Goal: Check status: Check status

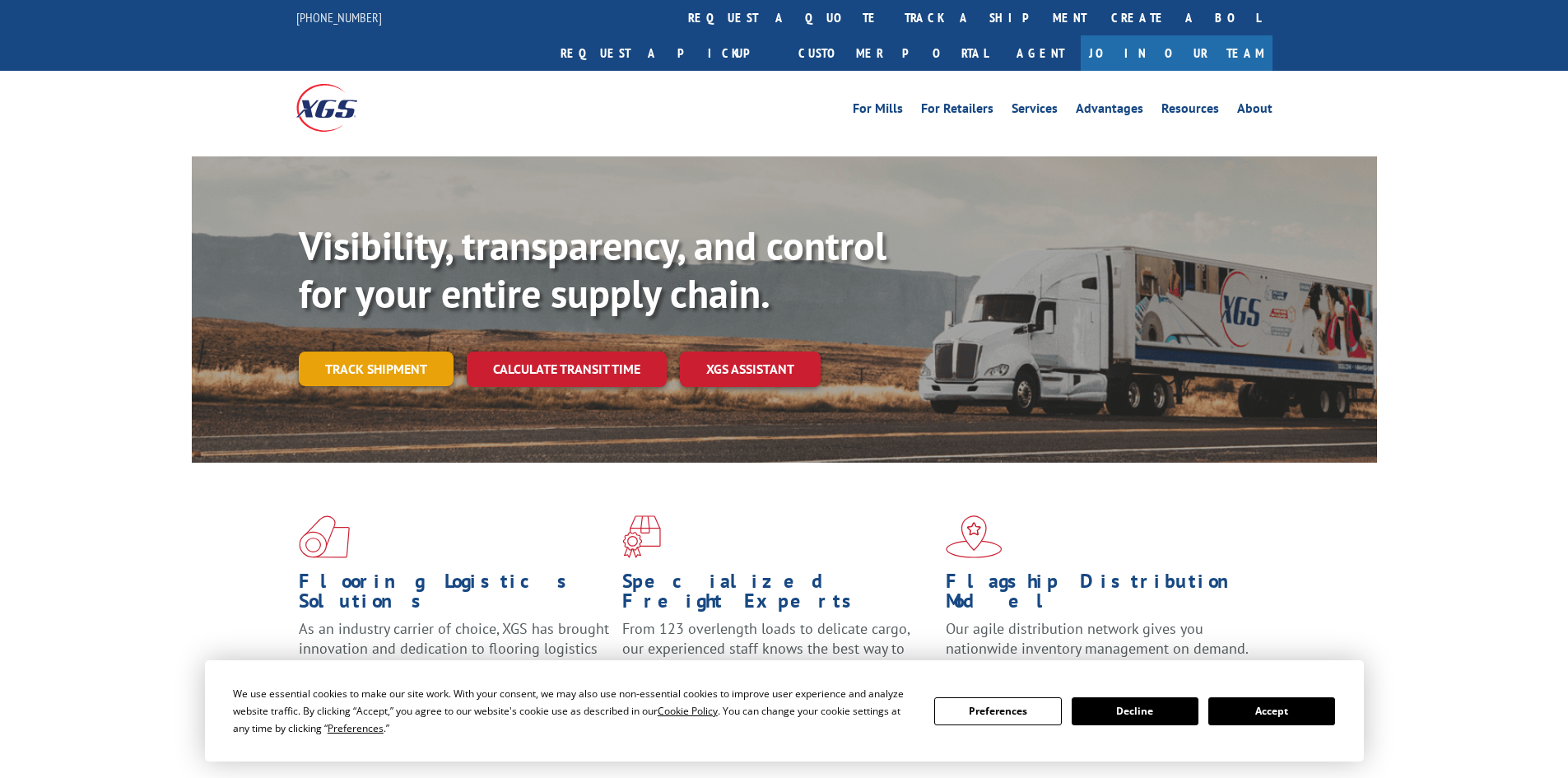
click at [368, 351] on link "Track shipment" at bounding box center [376, 368] width 154 height 35
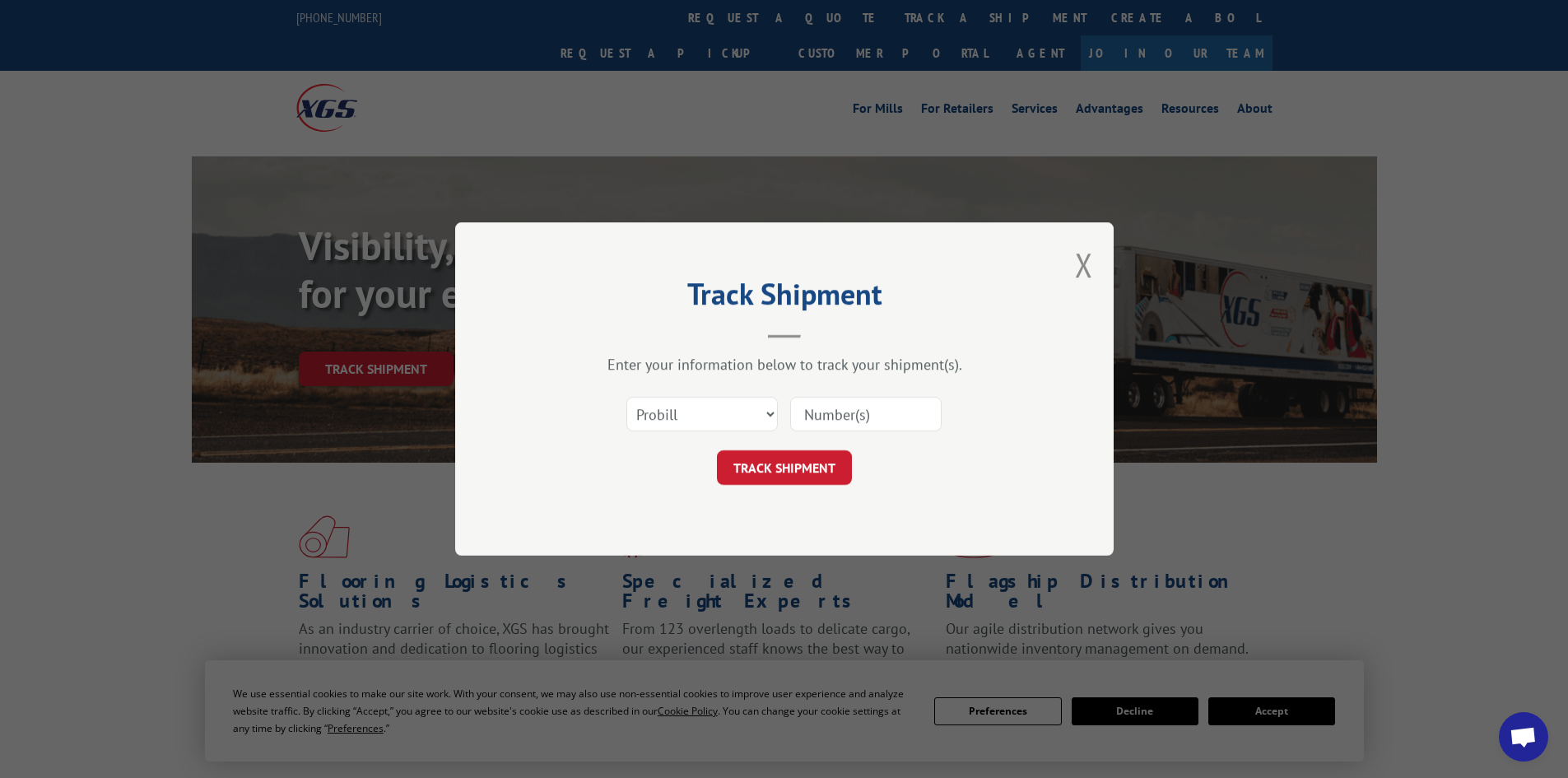
click at [823, 418] on input at bounding box center [866, 414] width 151 height 35
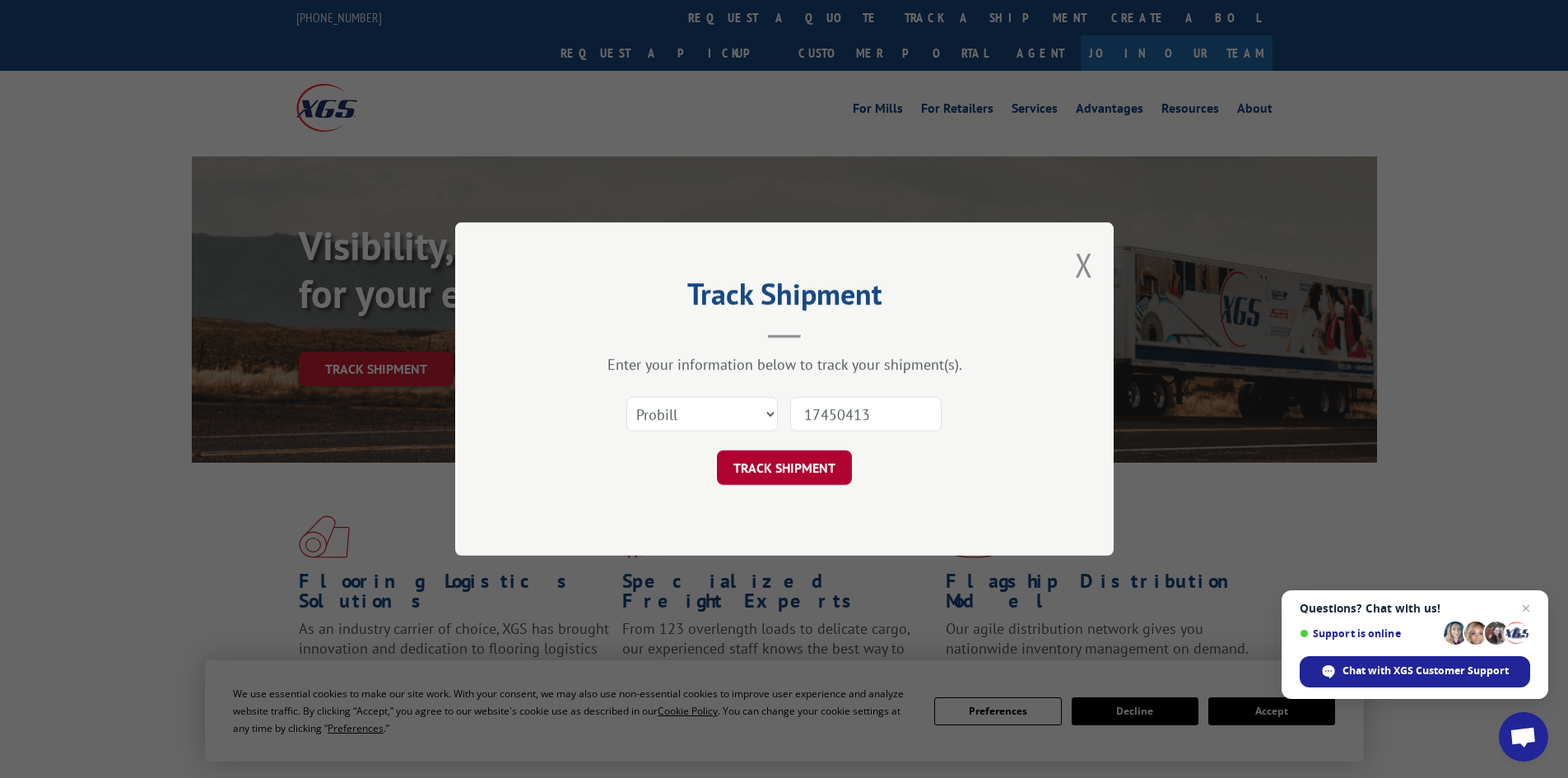
type input "17450413"
click at [810, 463] on button "TRACK SHIPMENT" at bounding box center [784, 467] width 135 height 35
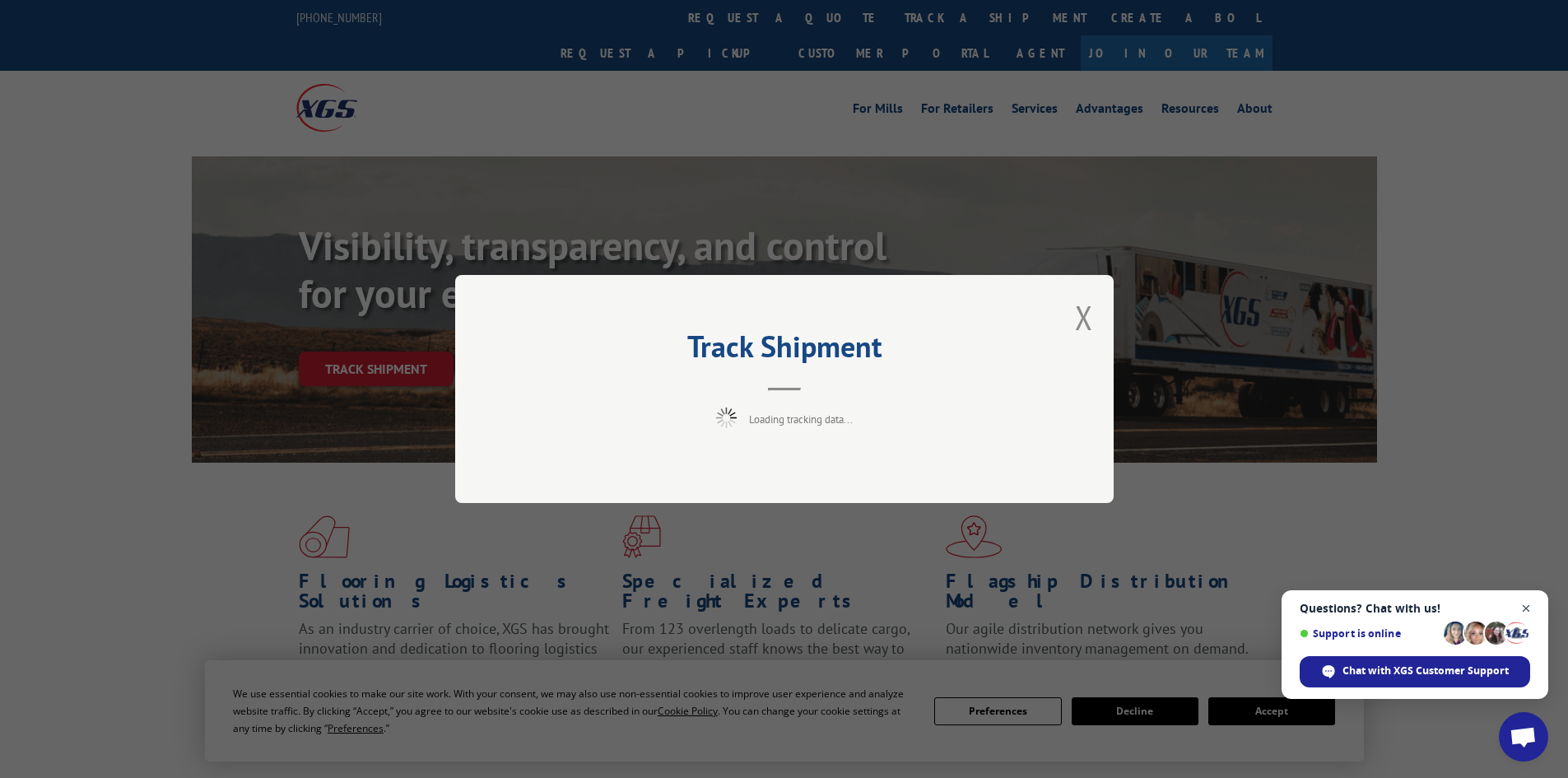
click at [1524, 607] on span "Close chat" at bounding box center [1526, 609] width 21 height 21
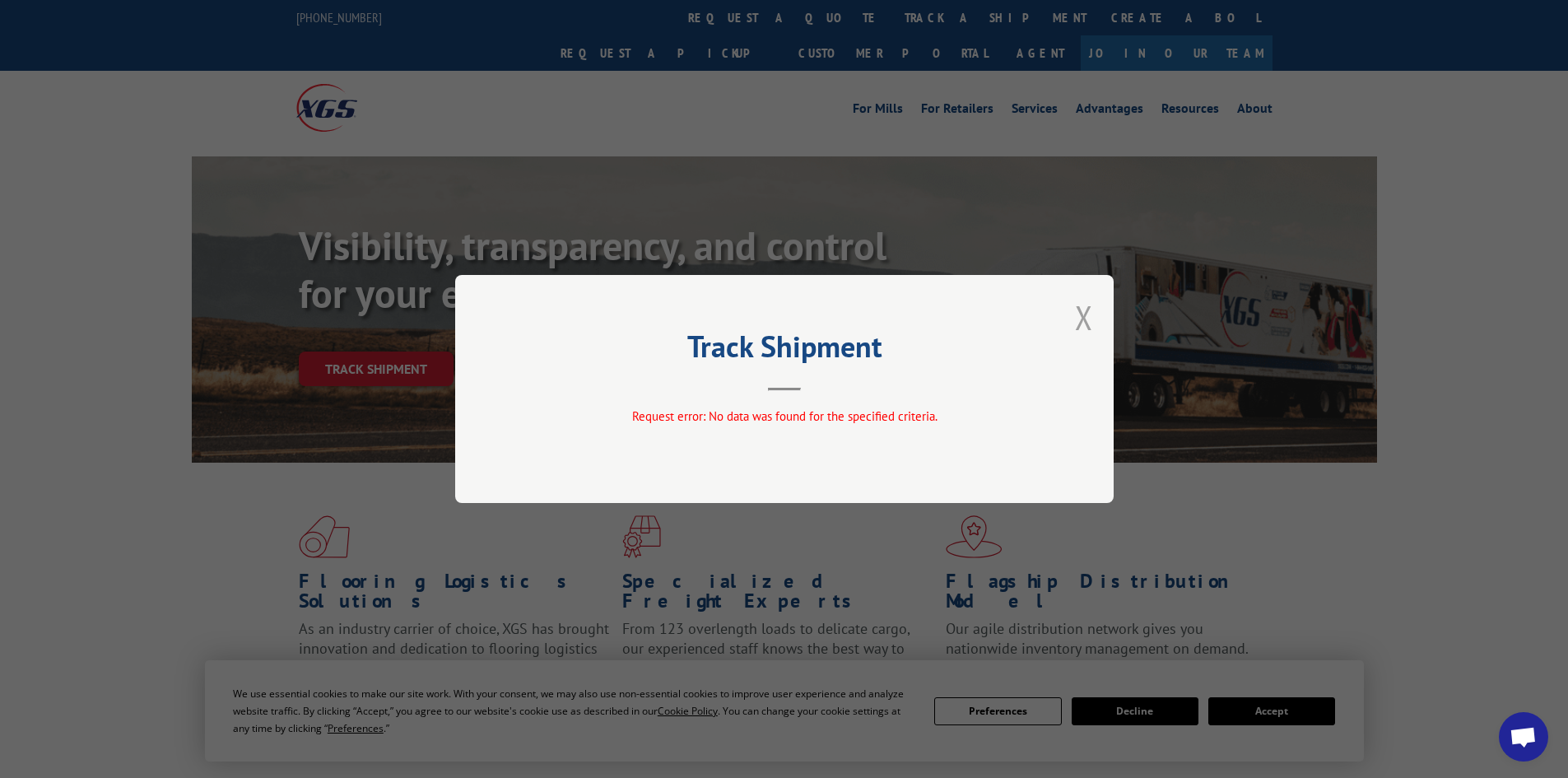
click at [1082, 315] on button "Close modal" at bounding box center [1084, 318] width 18 height 44
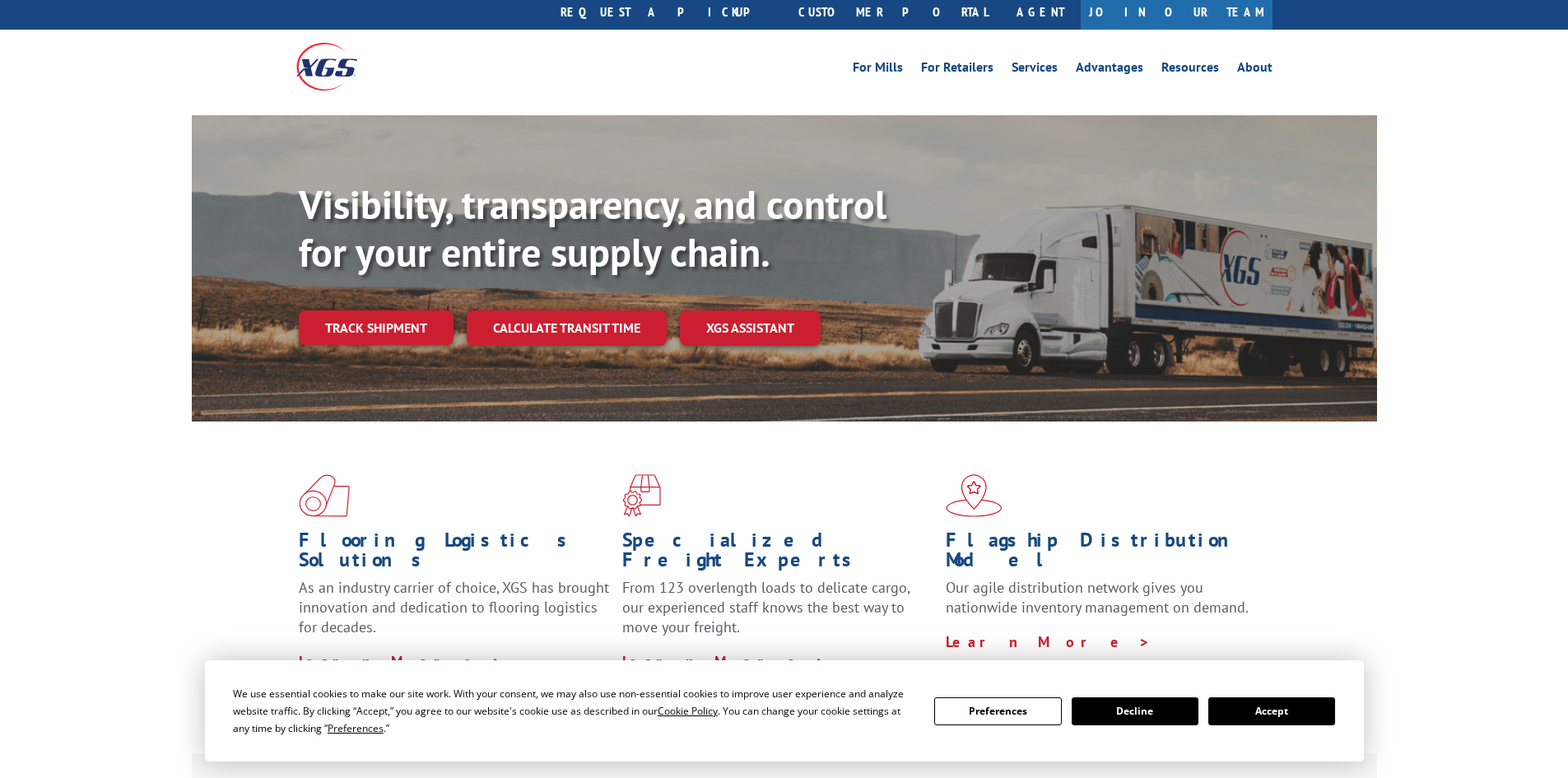
scroll to position [82, 0]
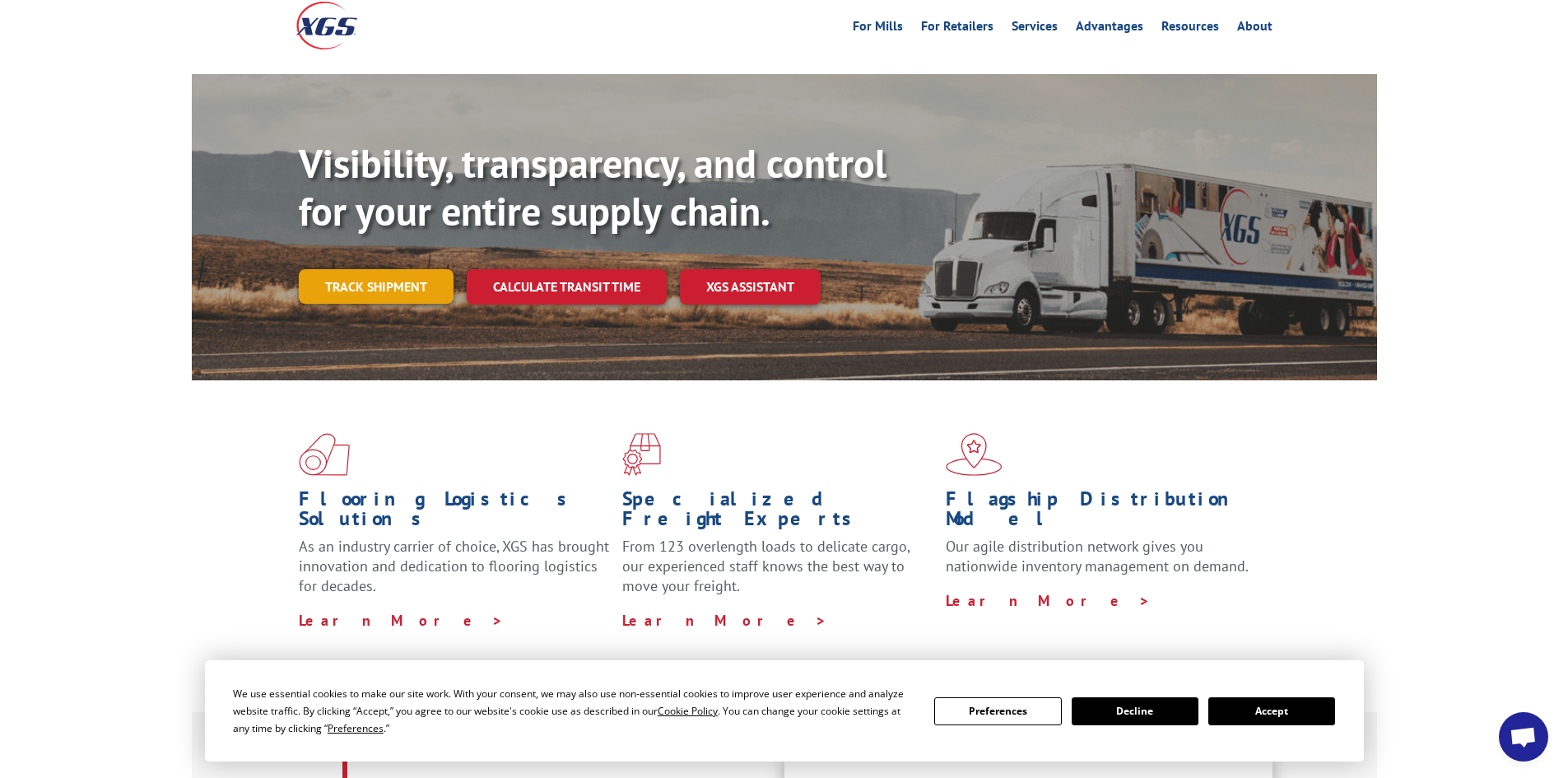
click at [359, 269] on link "Track shipment" at bounding box center [376, 286] width 154 height 35
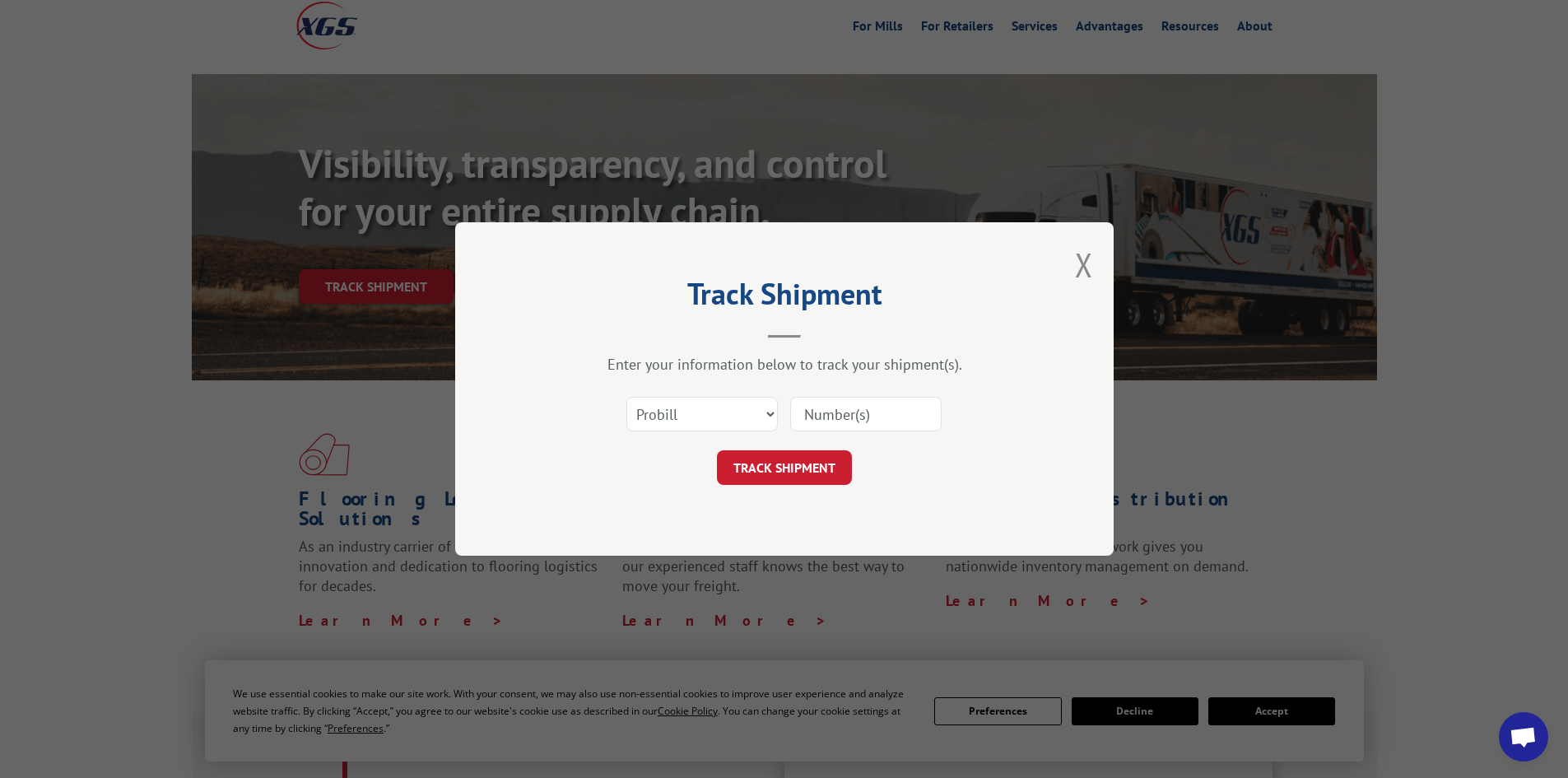
click at [880, 415] on input at bounding box center [866, 414] width 151 height 35
type input "863075"
click at [812, 461] on button "TRACK SHIPMENT" at bounding box center [784, 467] width 135 height 35
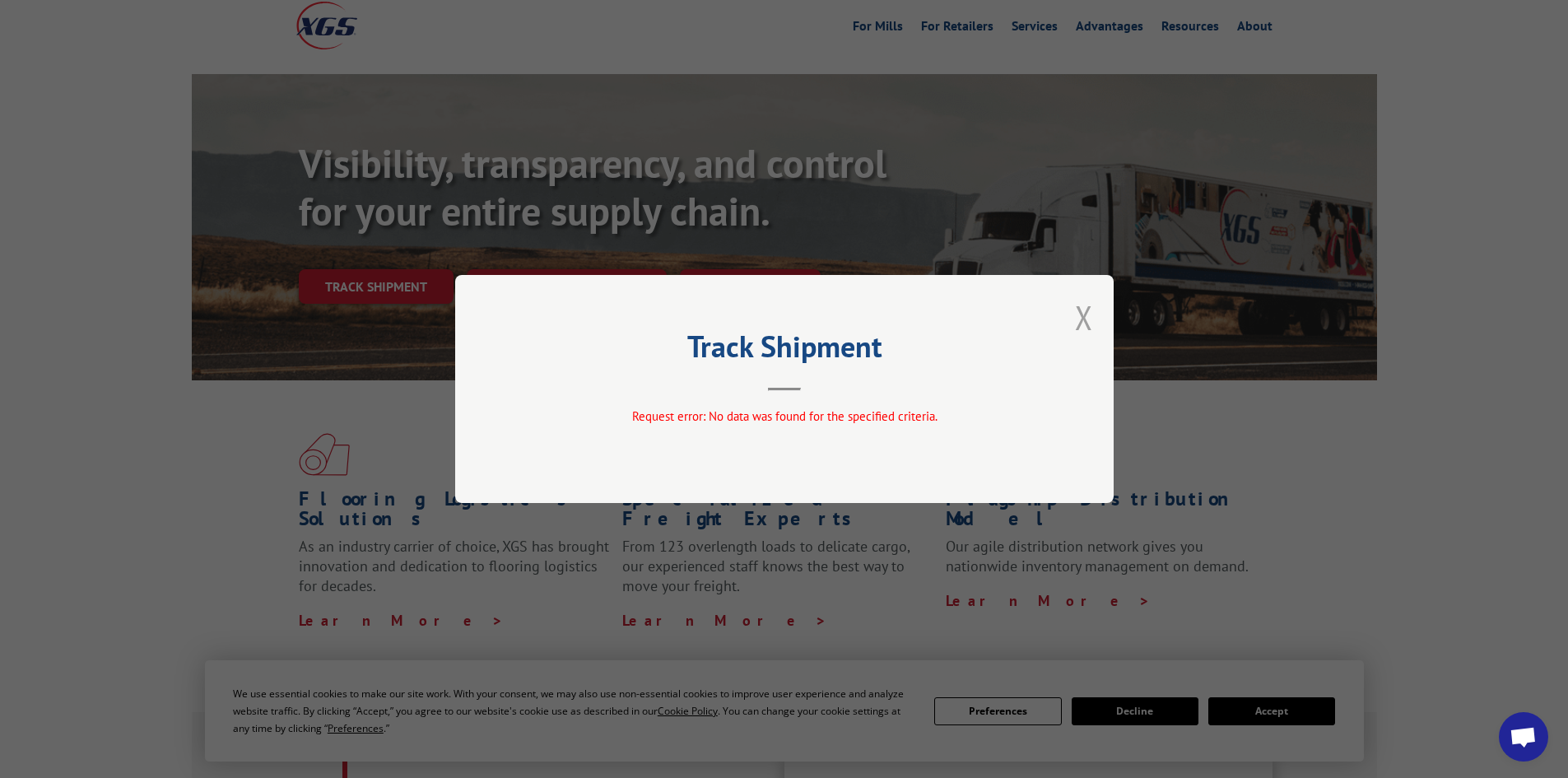
click at [1080, 315] on button "Close modal" at bounding box center [1084, 318] width 18 height 44
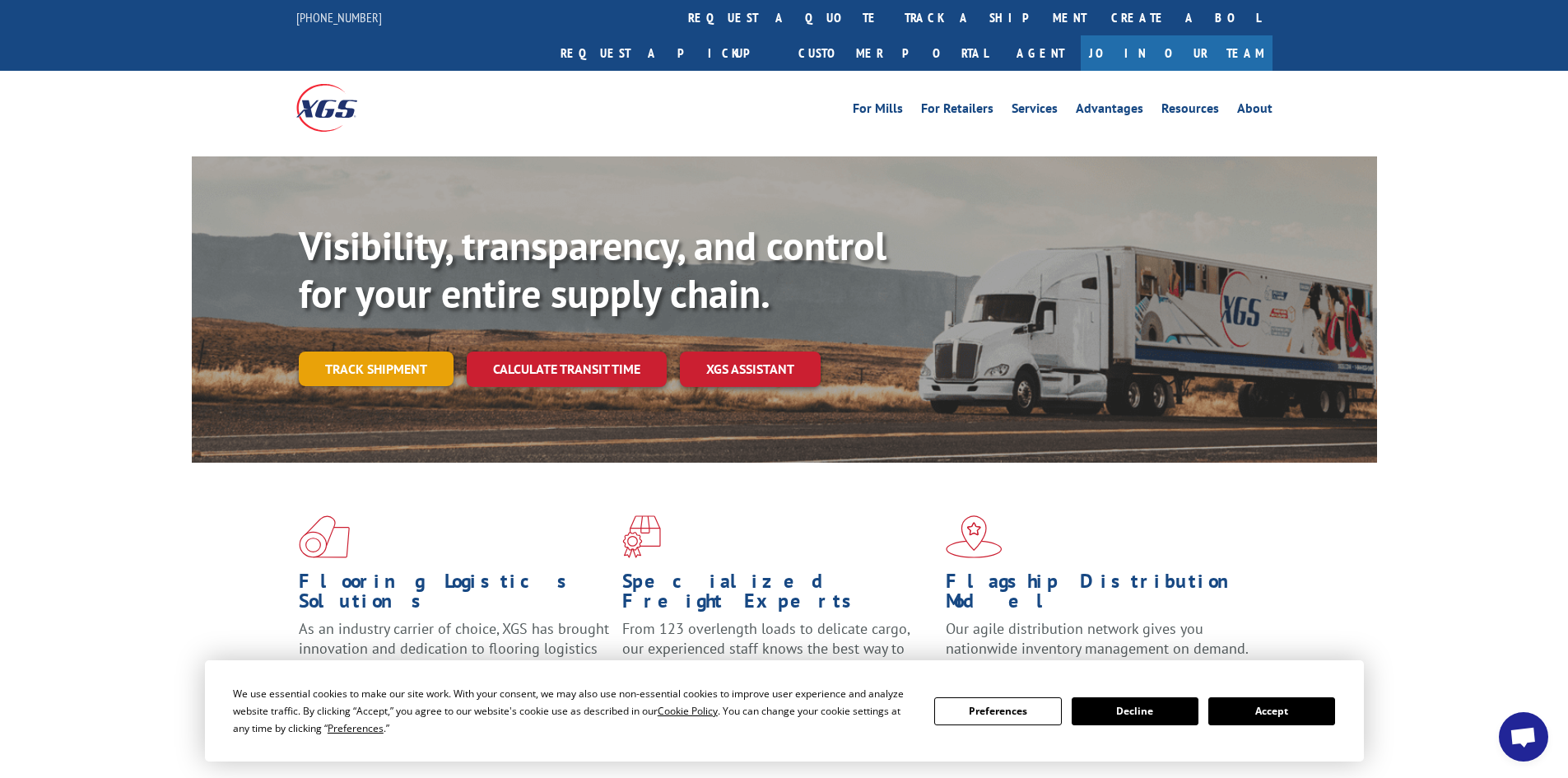
click at [385, 351] on link "Track shipment" at bounding box center [376, 368] width 154 height 35
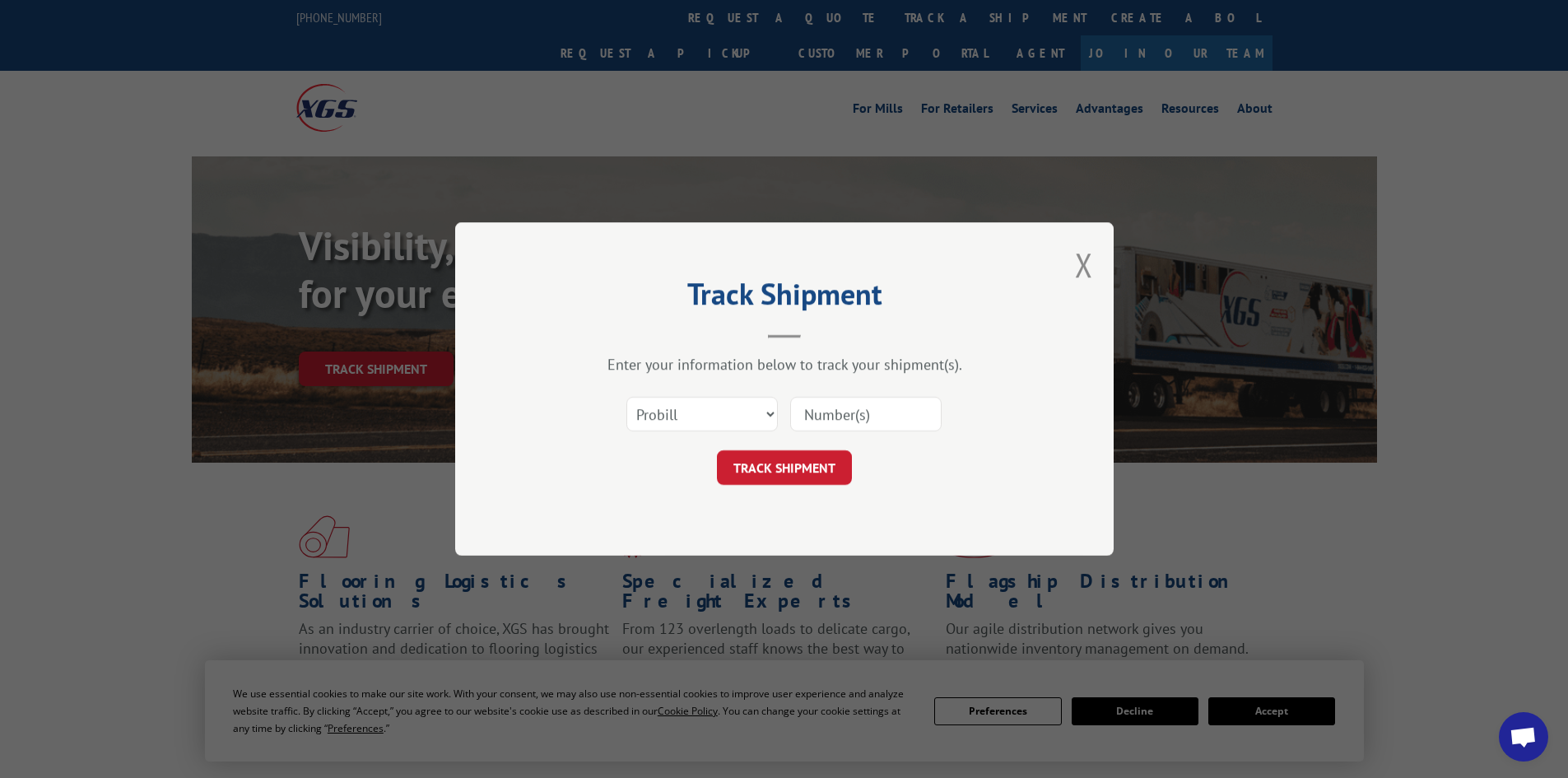
click at [881, 420] on input at bounding box center [866, 414] width 151 height 35
type input "15472391"
click at [819, 468] on button "TRACK SHIPMENT" at bounding box center [784, 467] width 135 height 35
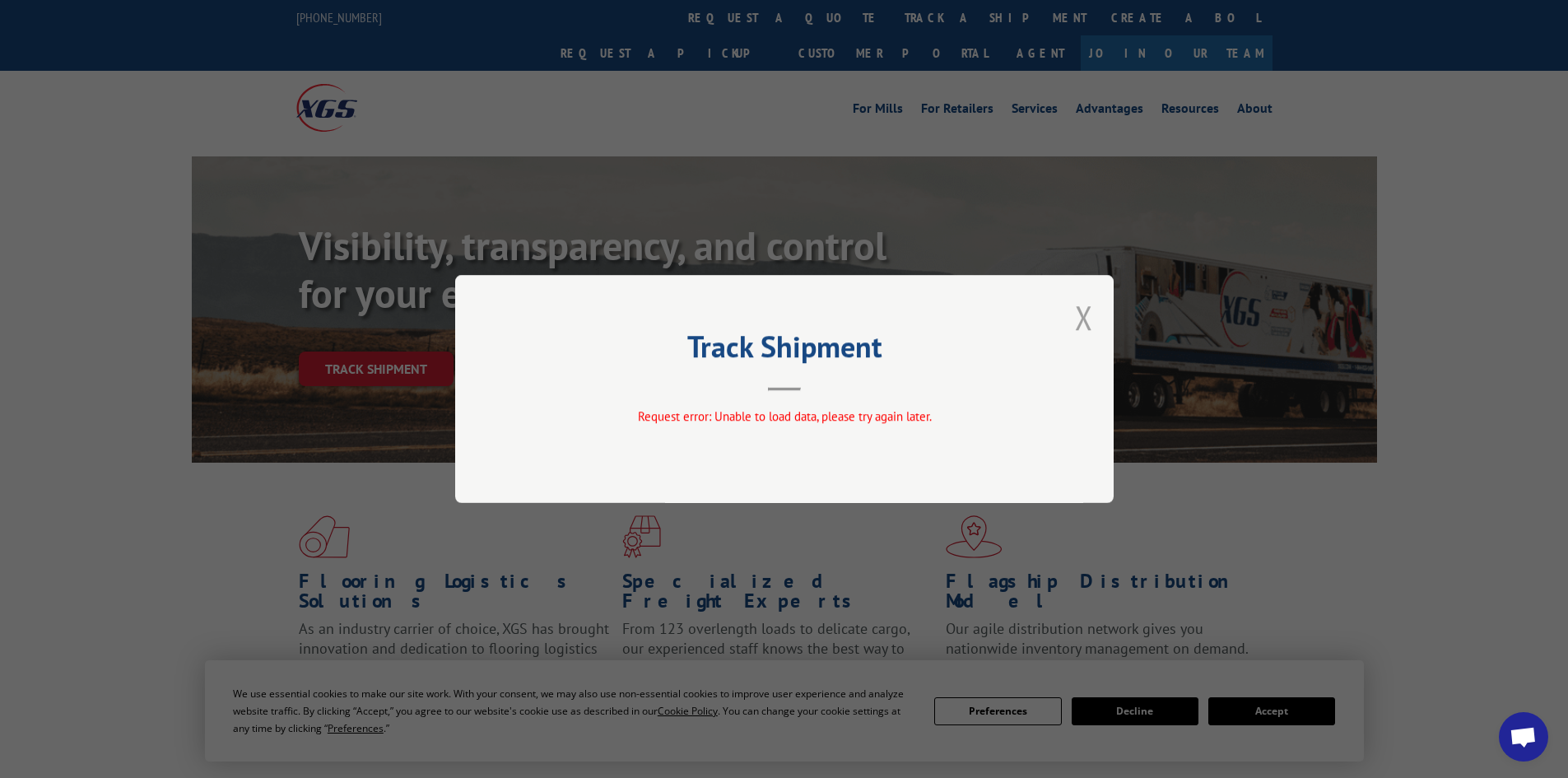
click at [1085, 317] on button "Close modal" at bounding box center [1084, 318] width 18 height 44
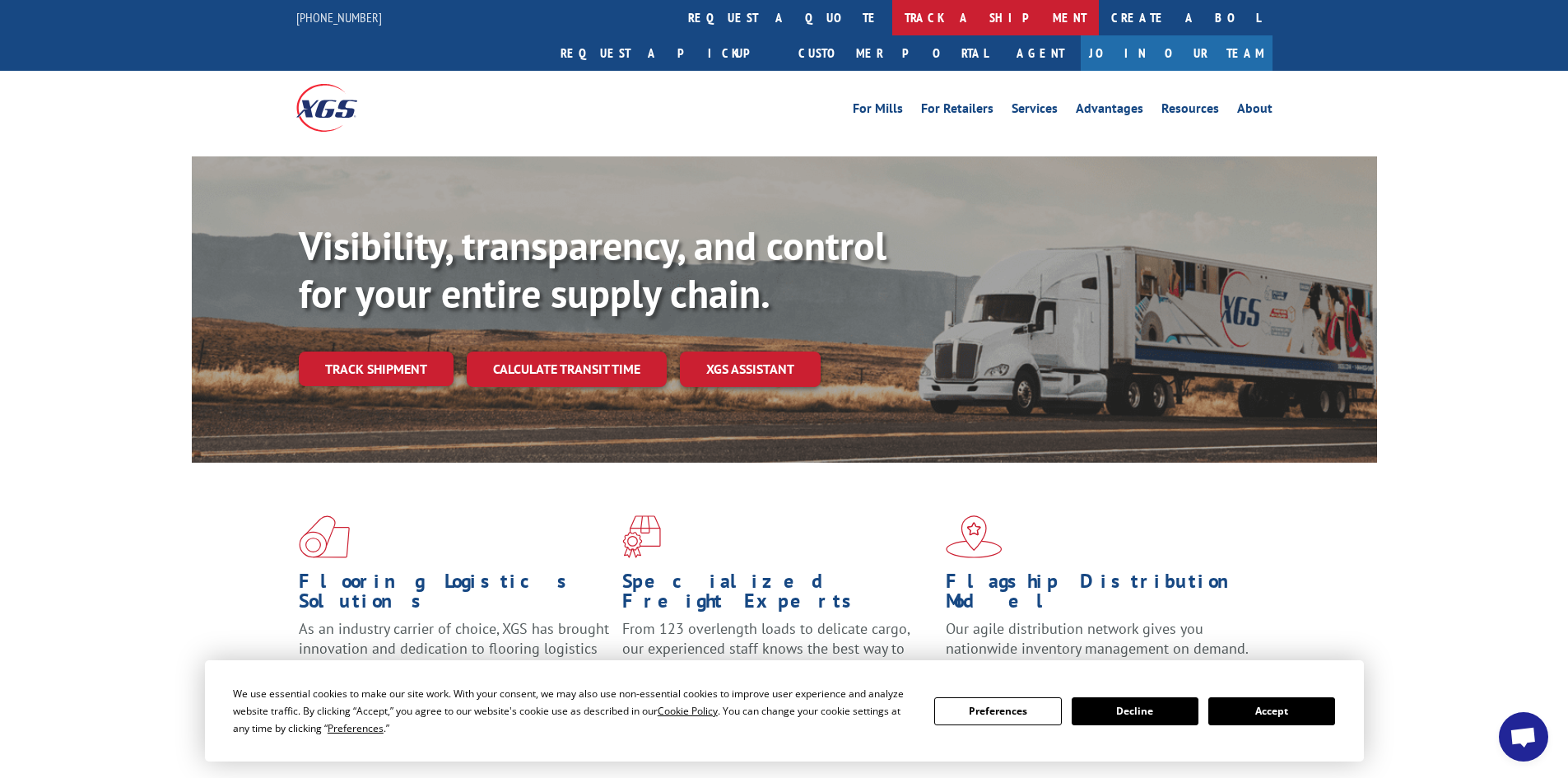
click at [892, 19] on link "track a shipment" at bounding box center [995, 18] width 207 height 36
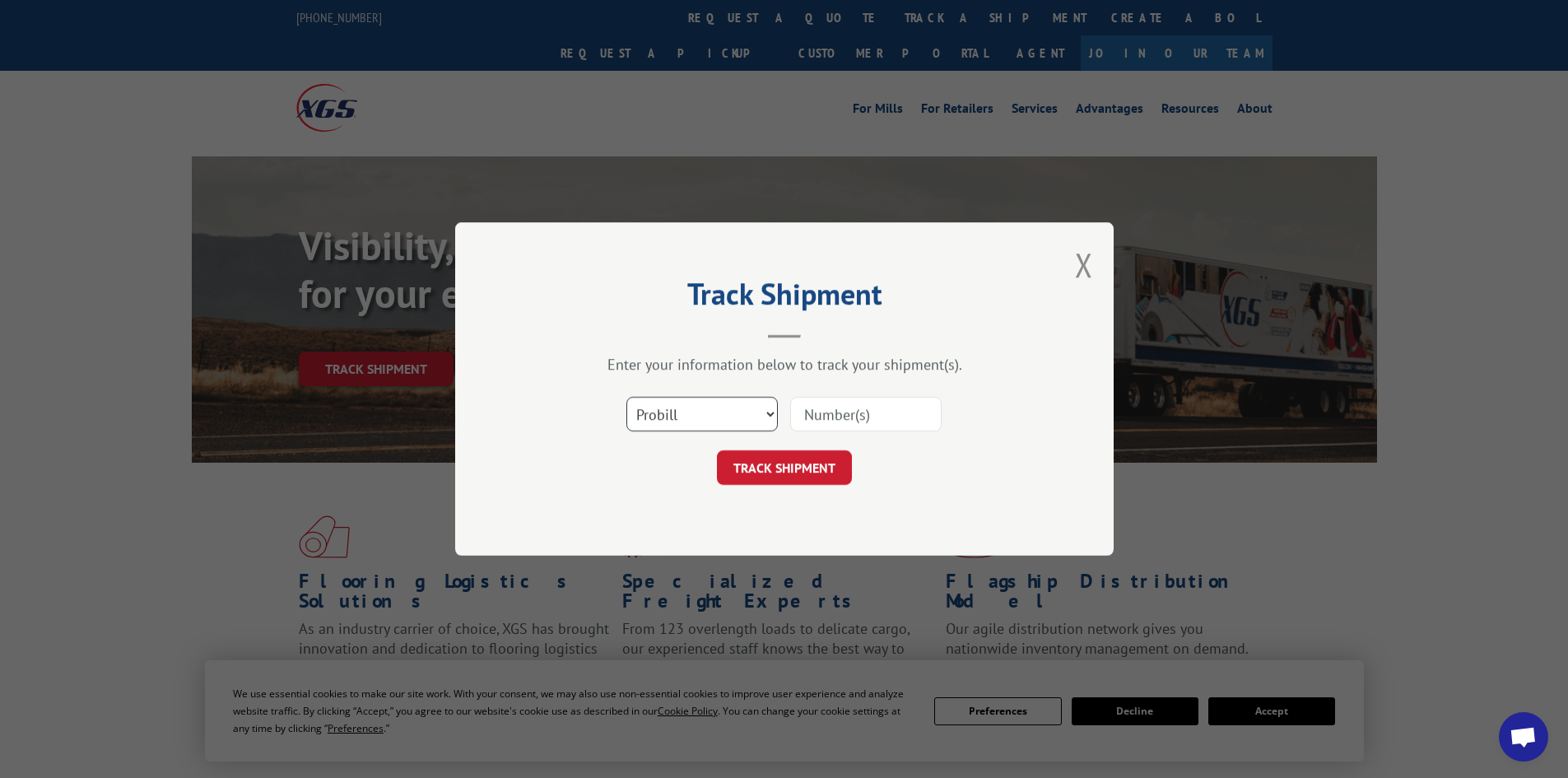
click at [767, 417] on select "Select category... Probill BOL PO" at bounding box center [701, 414] width 151 height 35
select select "bol"
click at [626, 397] on select "Select category... Probill BOL PO" at bounding box center [701, 414] width 151 height 35
click at [841, 418] on input at bounding box center [866, 414] width 151 height 35
type input "15472391"
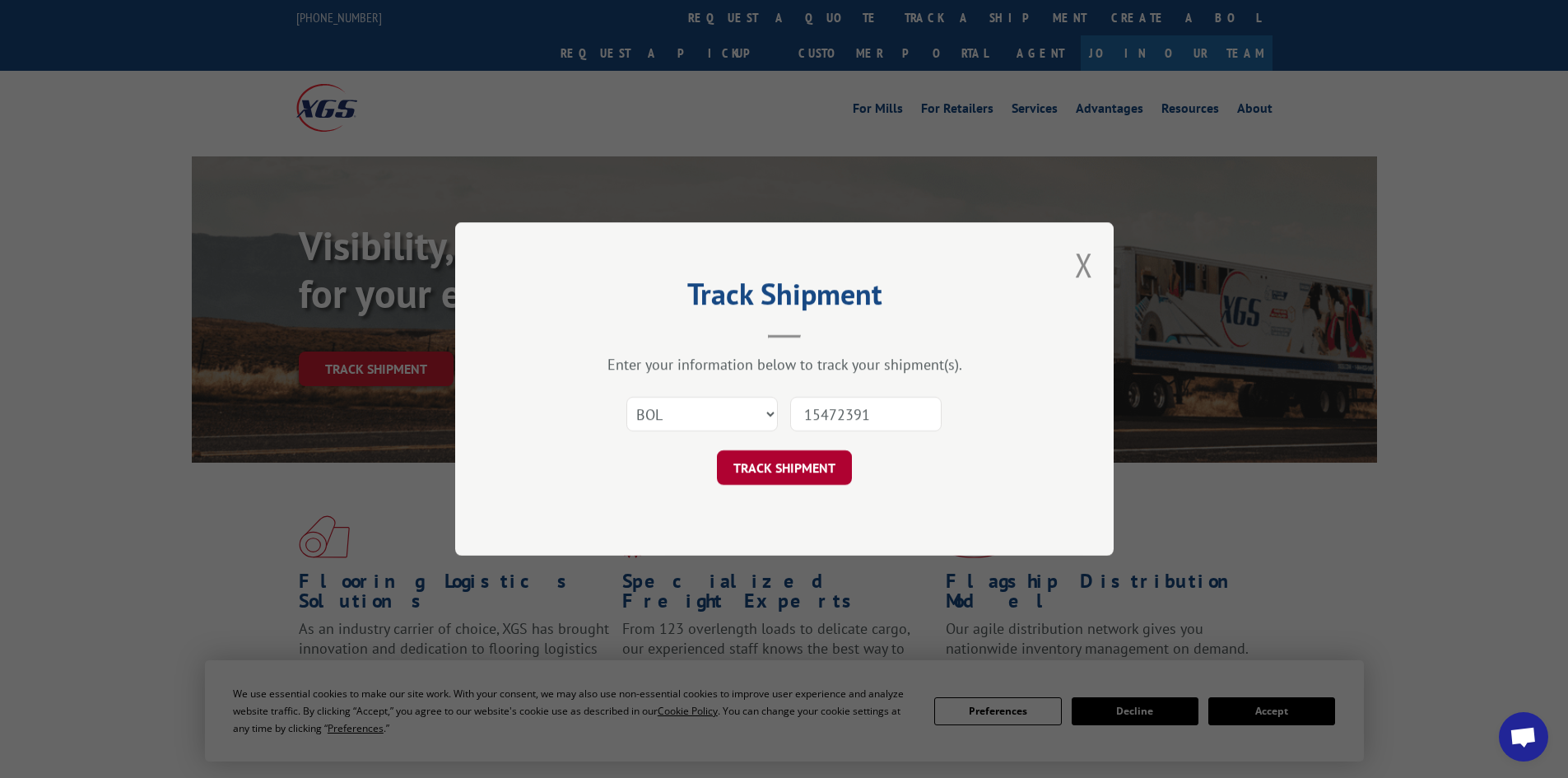
click at [789, 472] on button "TRACK SHIPMENT" at bounding box center [784, 467] width 135 height 35
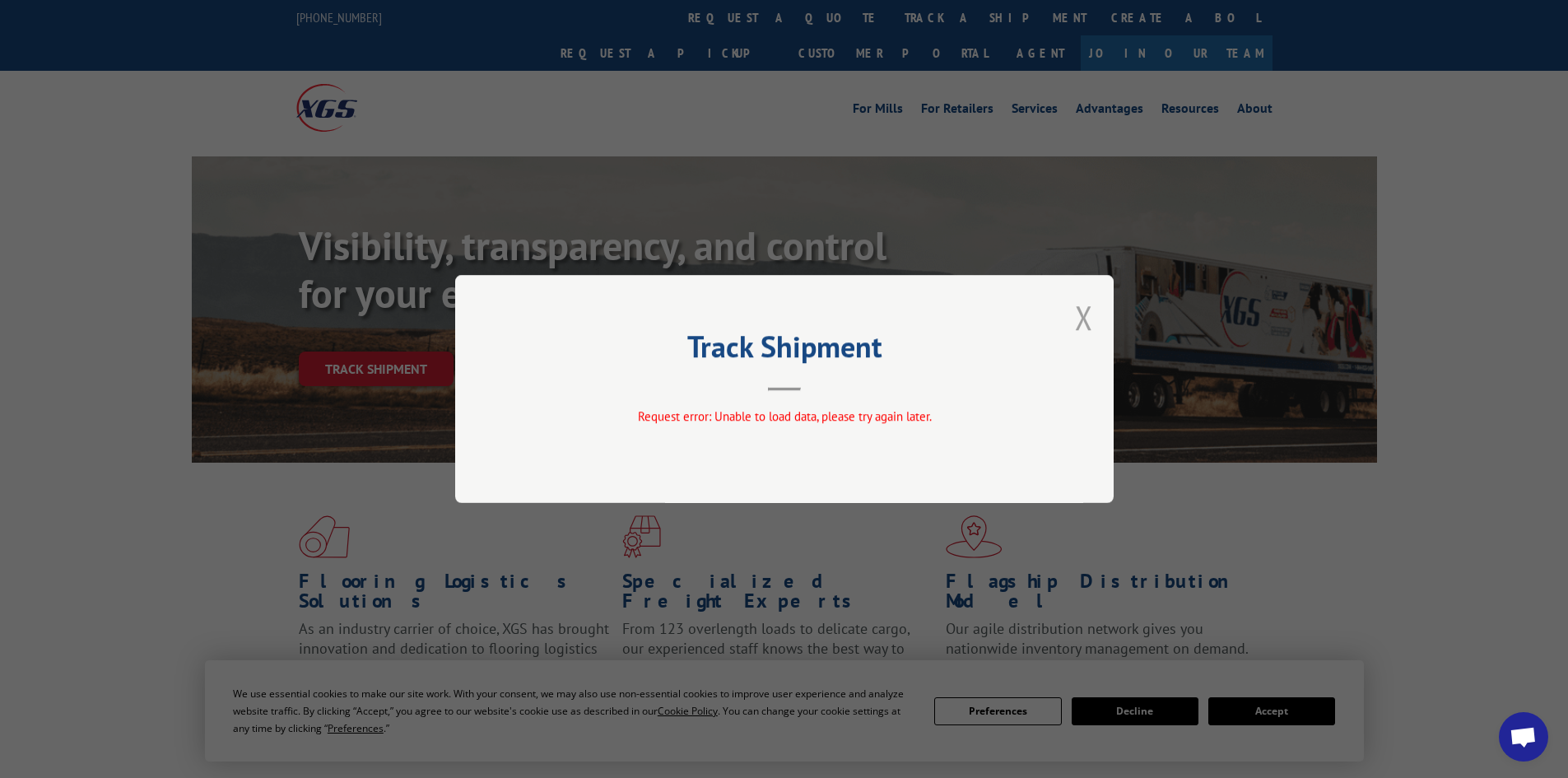
click at [1085, 308] on button "Close modal" at bounding box center [1084, 318] width 18 height 44
